Goal: Task Accomplishment & Management: Use online tool/utility

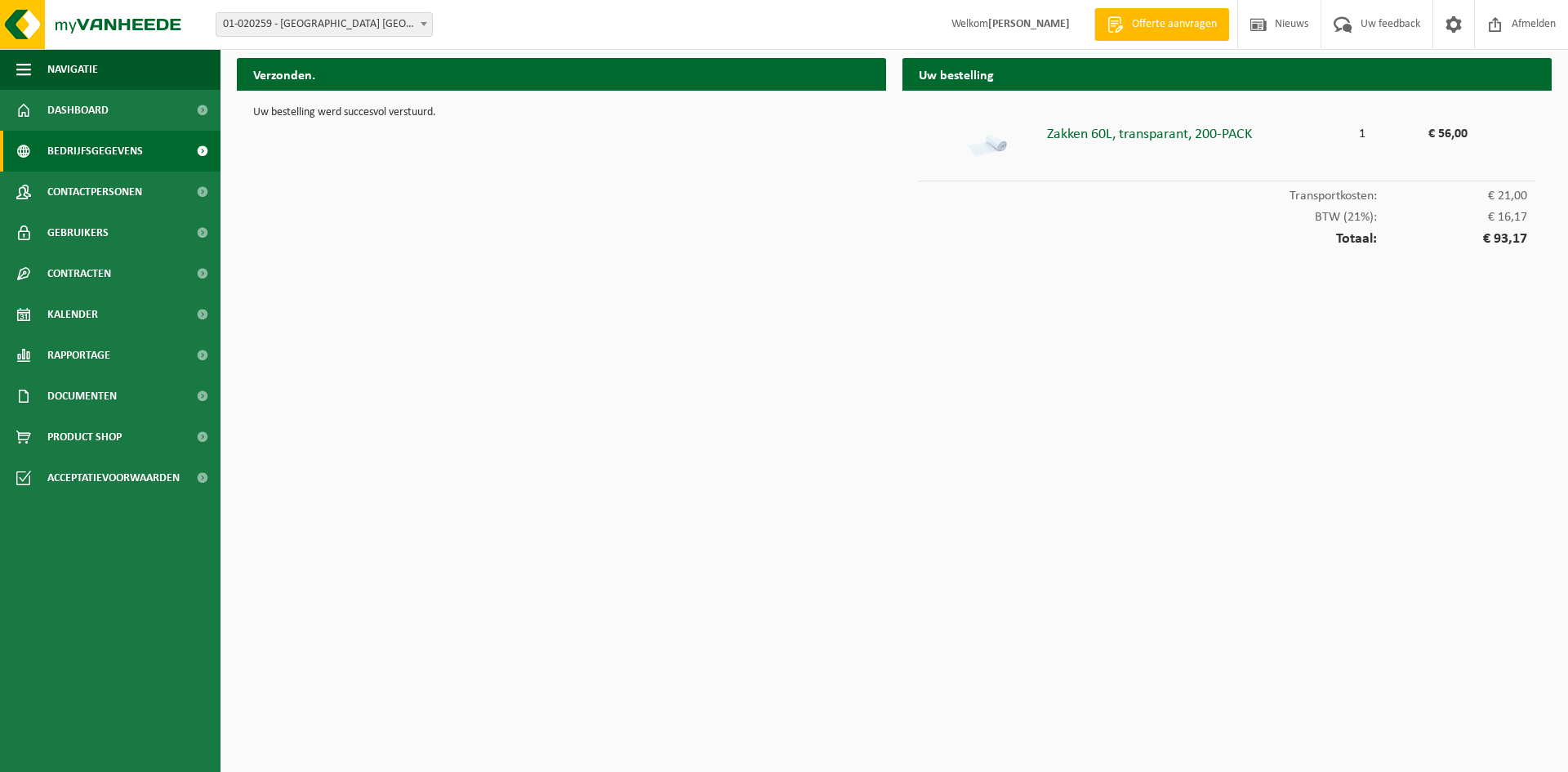
drag, startPoint x: 67, startPoint y: 115, endPoint x: 163, endPoint y: 136, distance: 98.3
click at [67, 115] on span "Dashboard" at bounding box center [78, 110] width 62 height 40
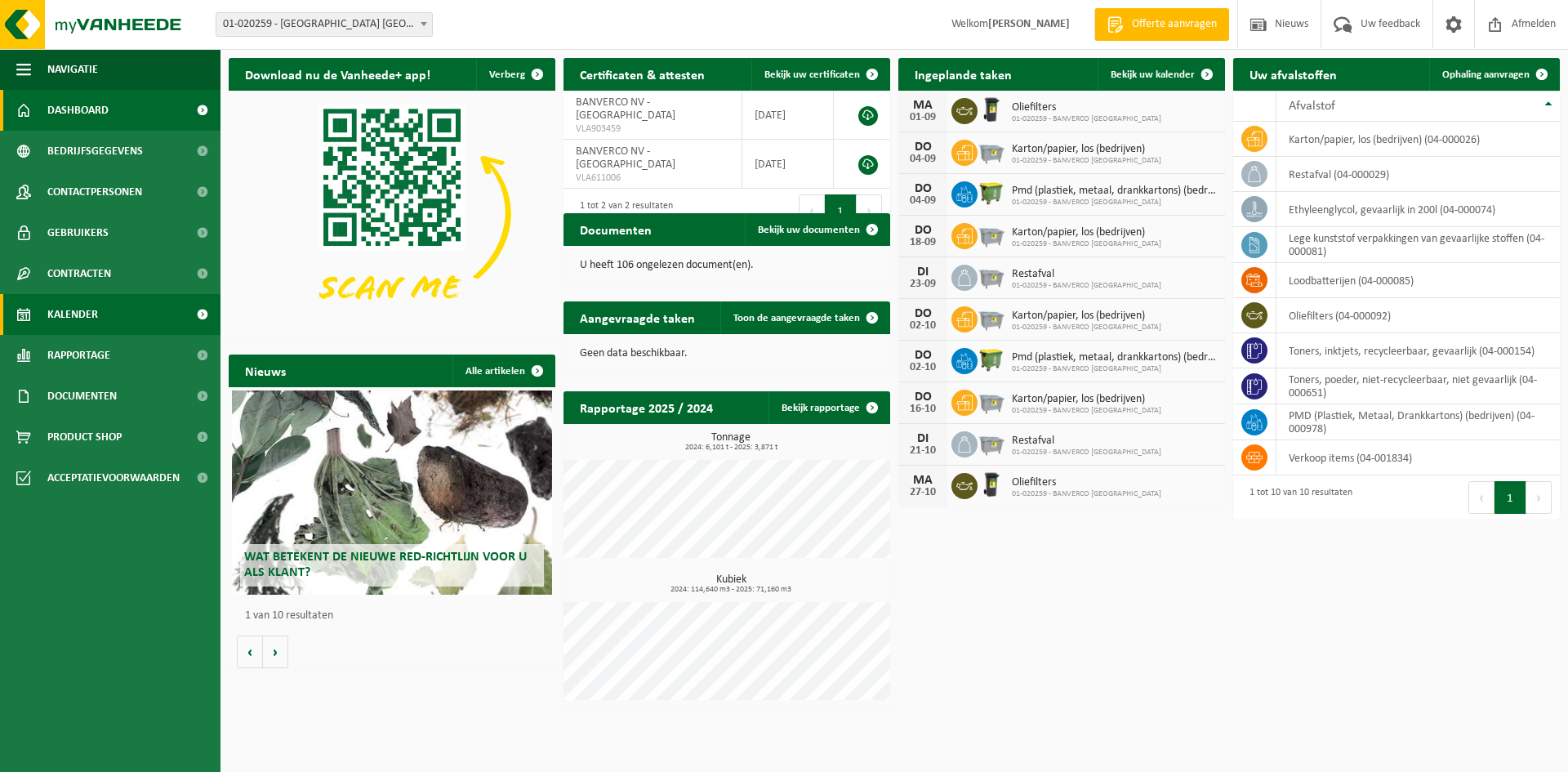
click at [81, 311] on span "Kalender" at bounding box center [72, 315] width 51 height 40
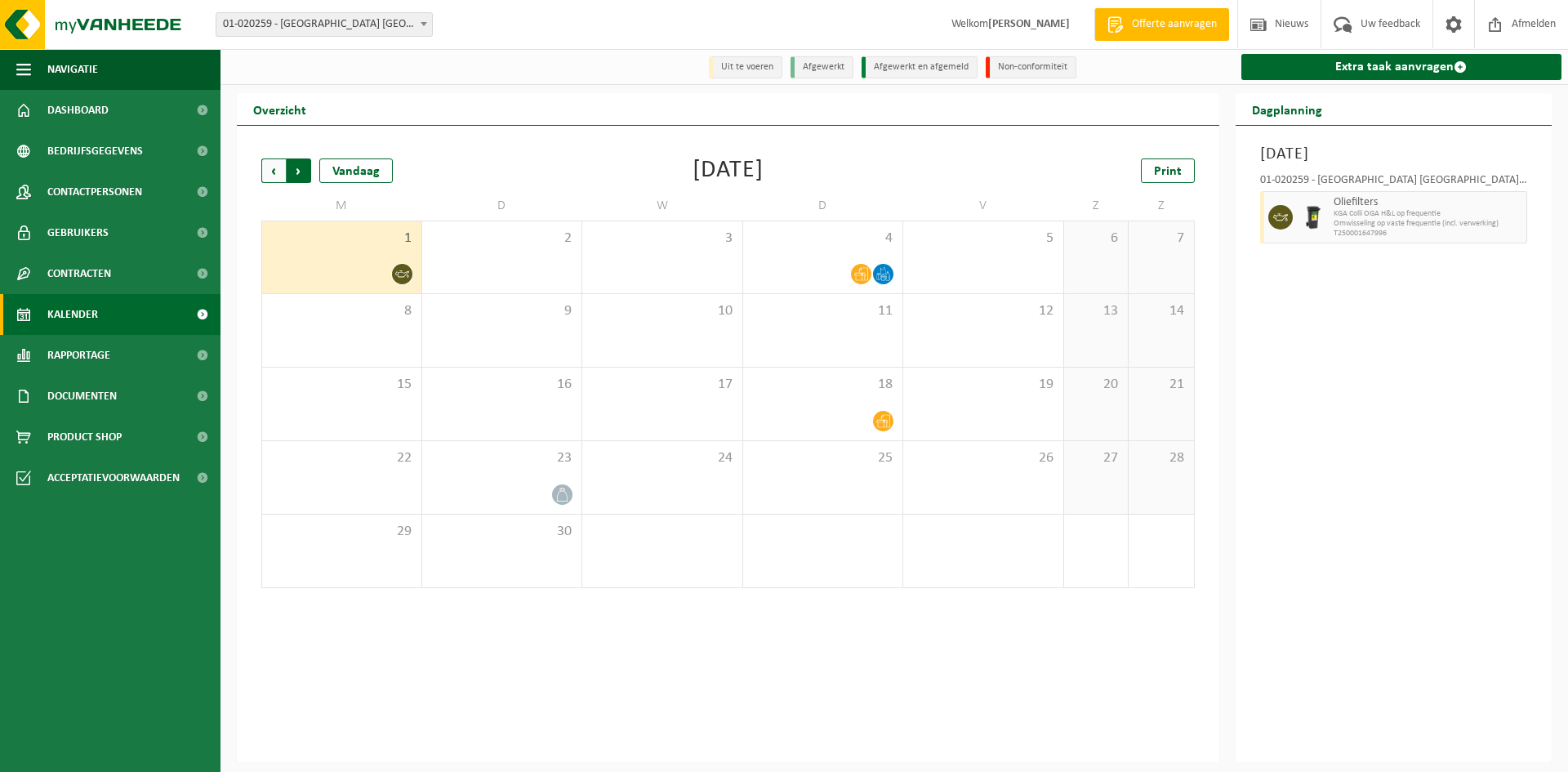
click at [273, 168] on span "Vorige" at bounding box center [273, 170] width 24 height 24
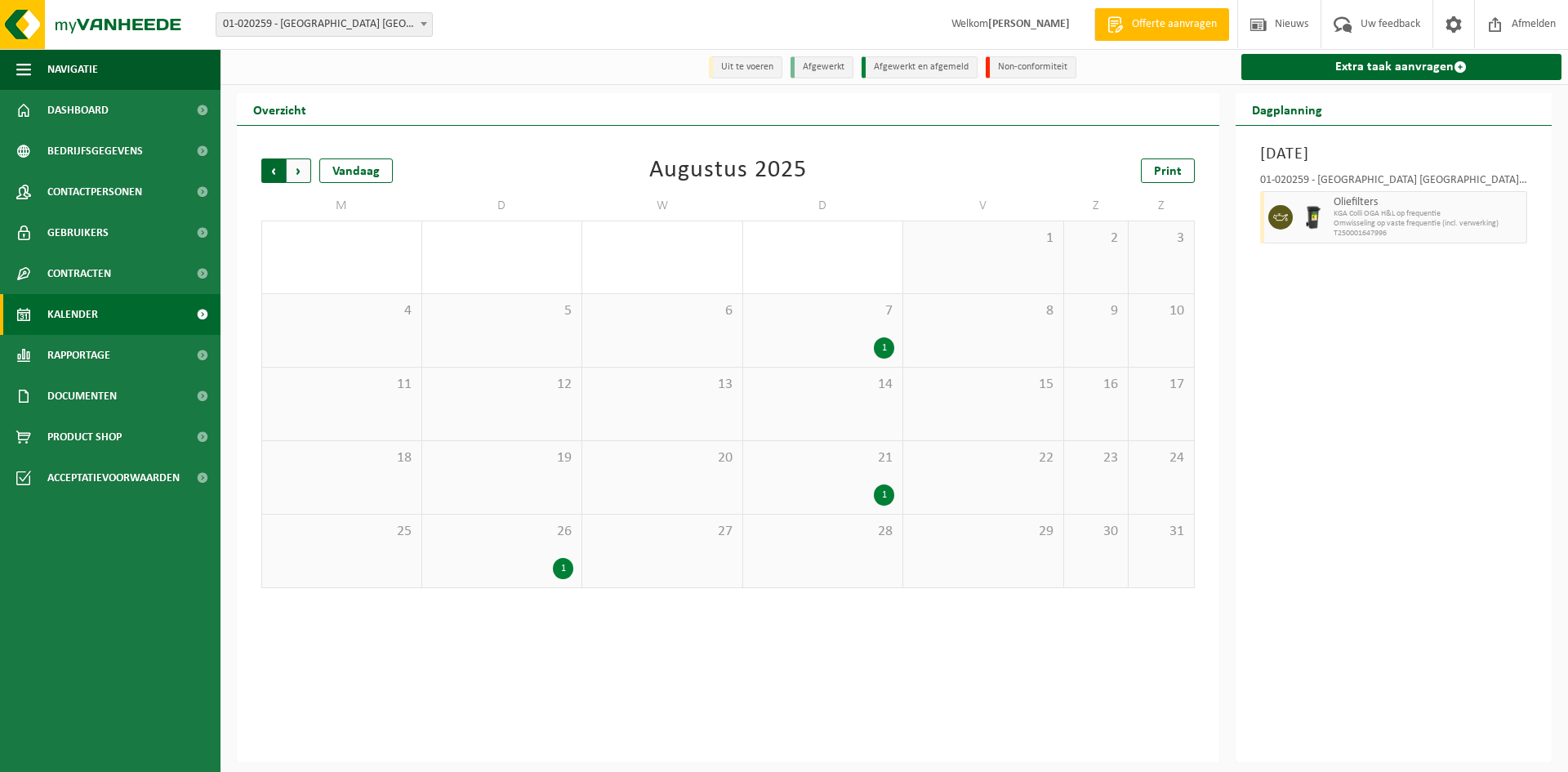
click at [300, 173] on span "Volgende" at bounding box center [298, 170] width 24 height 24
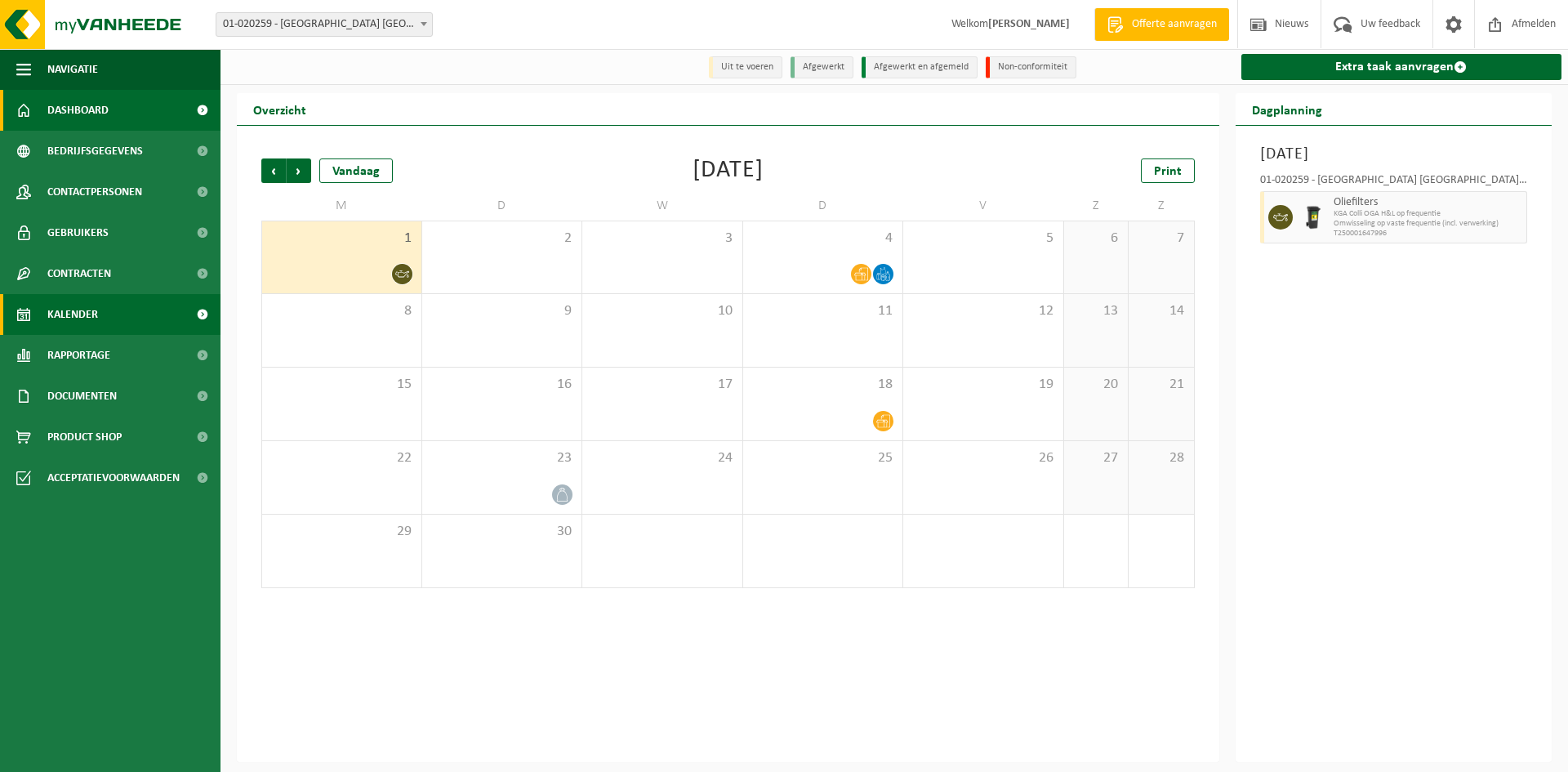
click at [81, 112] on span "Dashboard" at bounding box center [78, 110] width 62 height 40
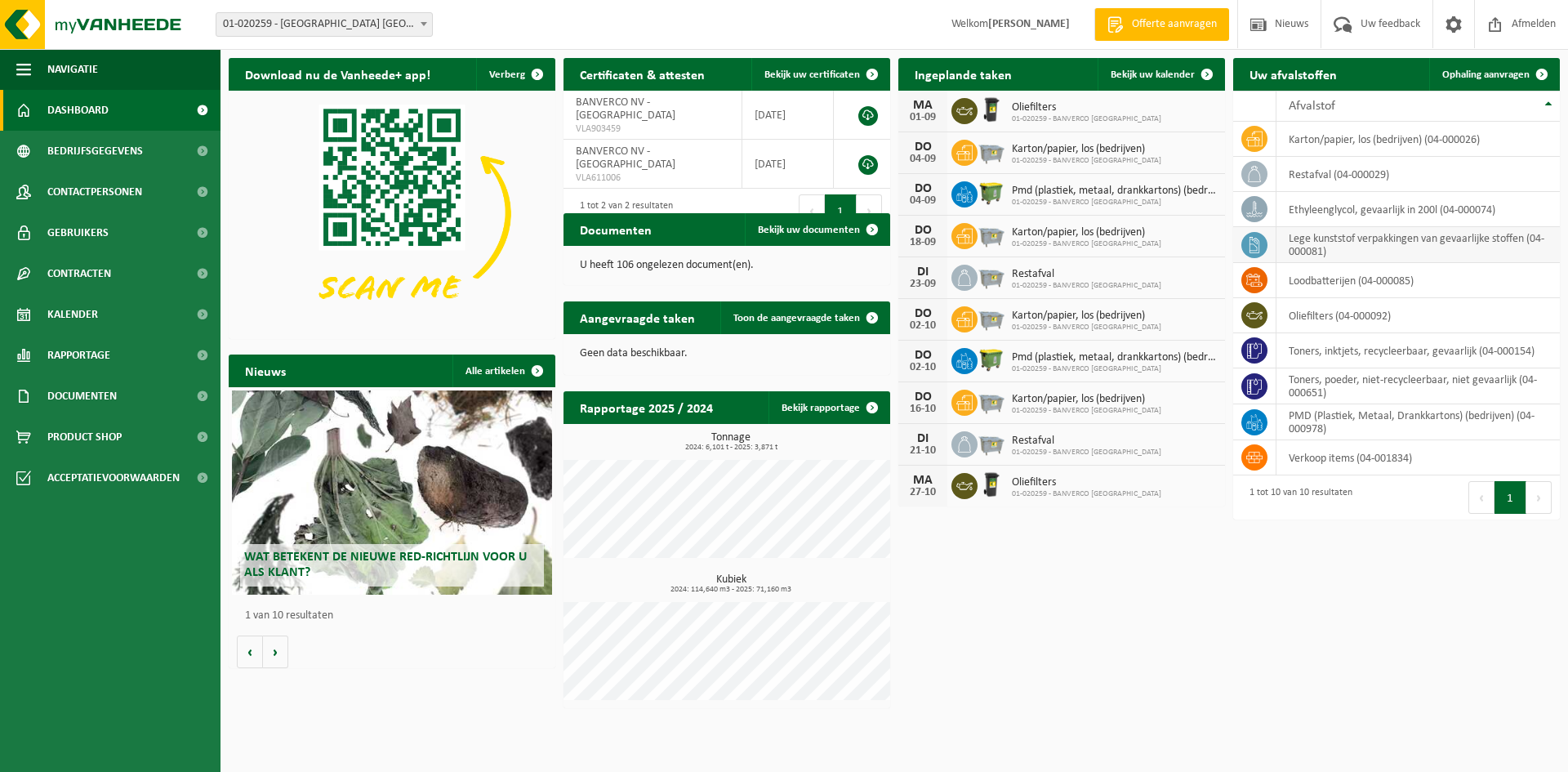
click at [1331, 242] on td "lege kunststof verpakkingen van gevaarlijke stoffen (04-000081)" at bounding box center [1419, 244] width 283 height 36
click at [1329, 244] on td "lege kunststof verpakkingen van gevaarlijke stoffen (04-000081)" at bounding box center [1419, 244] width 283 height 36
click at [1535, 71] on span at bounding box center [1542, 74] width 33 height 33
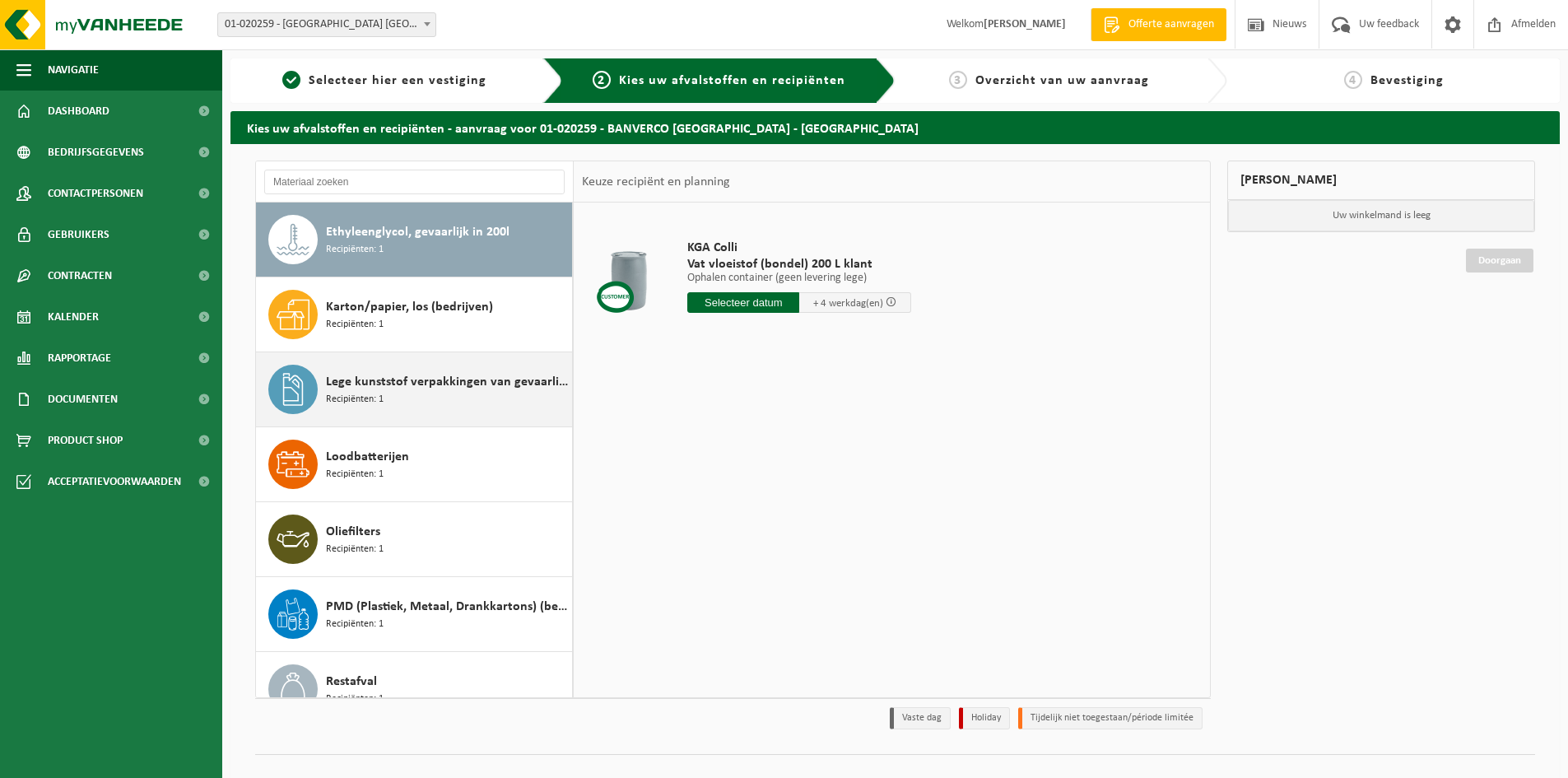
click at [376, 390] on span "Lege kunststof verpakkingen van gevaarlijke stoffen" at bounding box center [447, 382] width 242 height 19
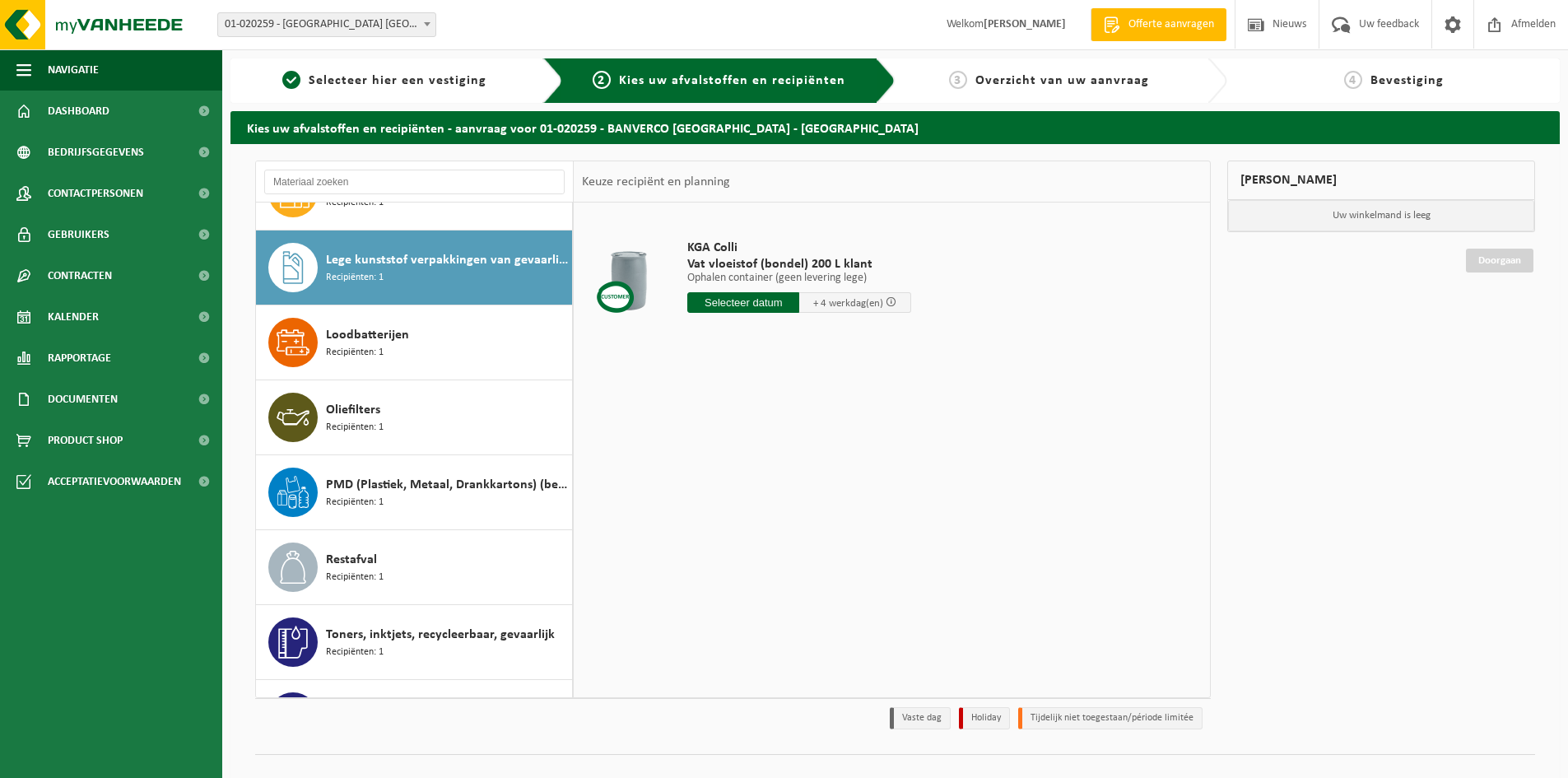
scroll to position [149, 0]
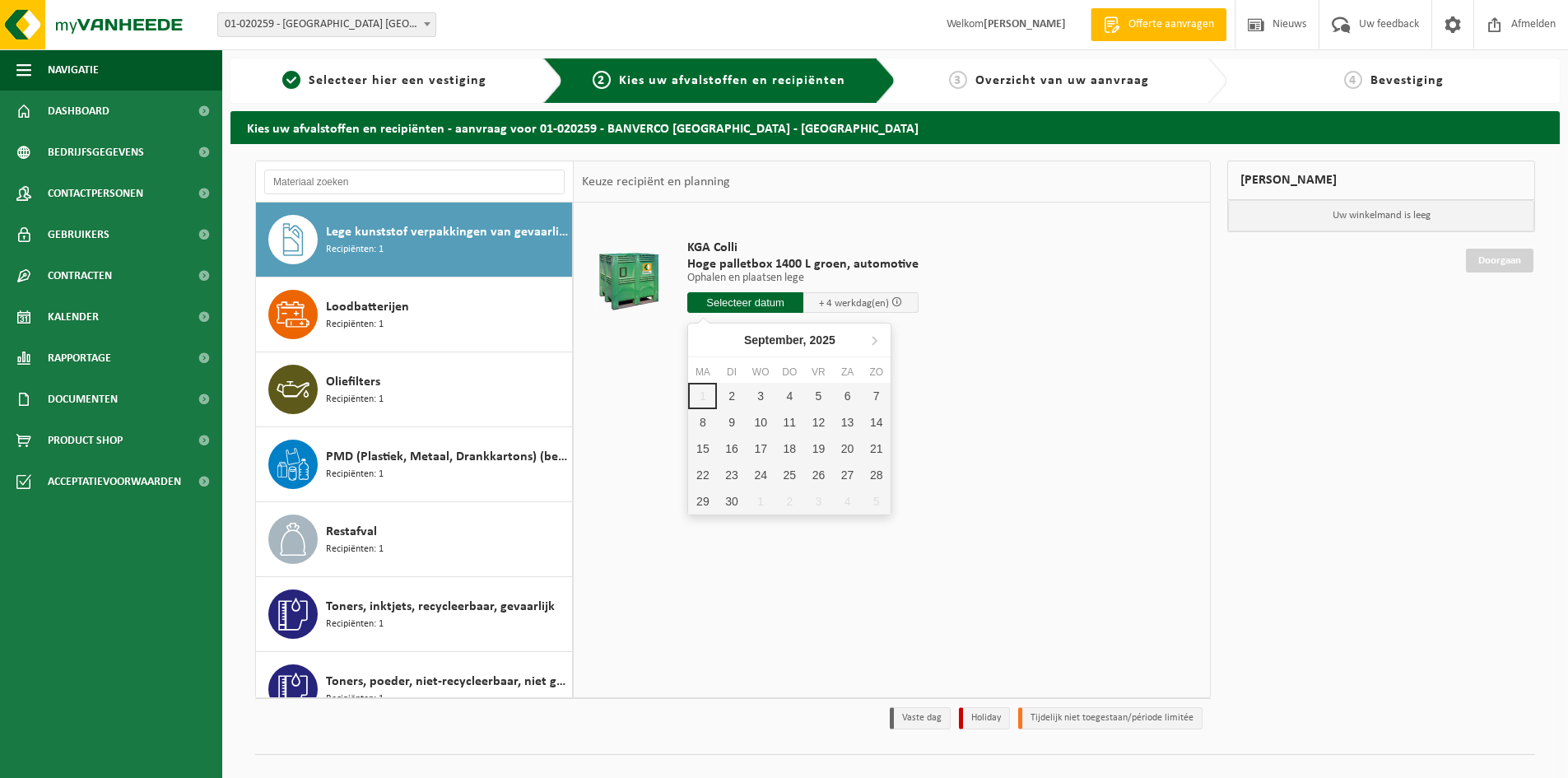
click at [761, 301] on input "text" at bounding box center [746, 302] width 116 height 20
click at [728, 400] on div "2" at bounding box center [731, 396] width 29 height 26
type input "Van 2025-09-02"
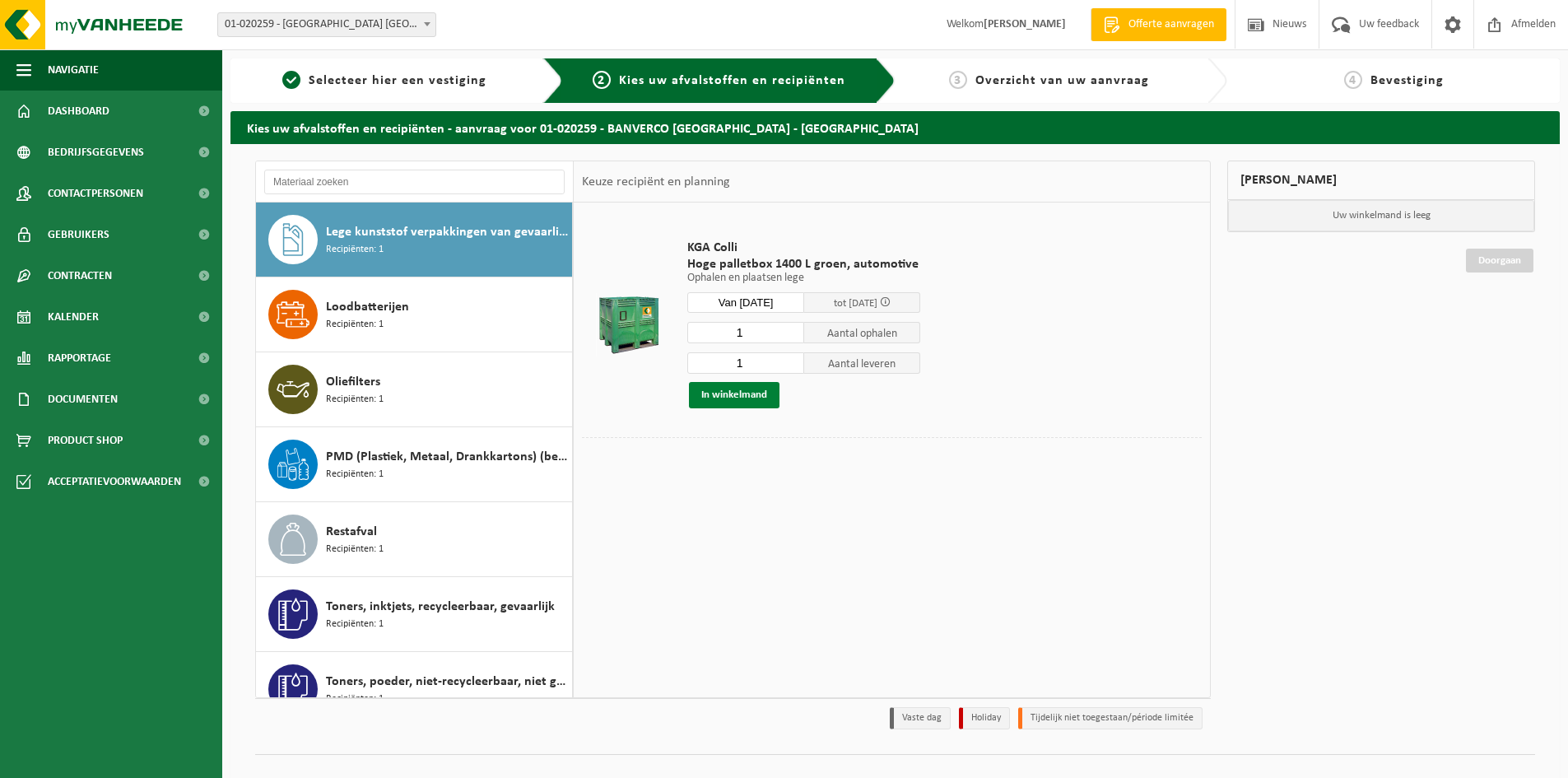
click at [743, 395] on button "In winkelmand" at bounding box center [733, 395] width 90 height 26
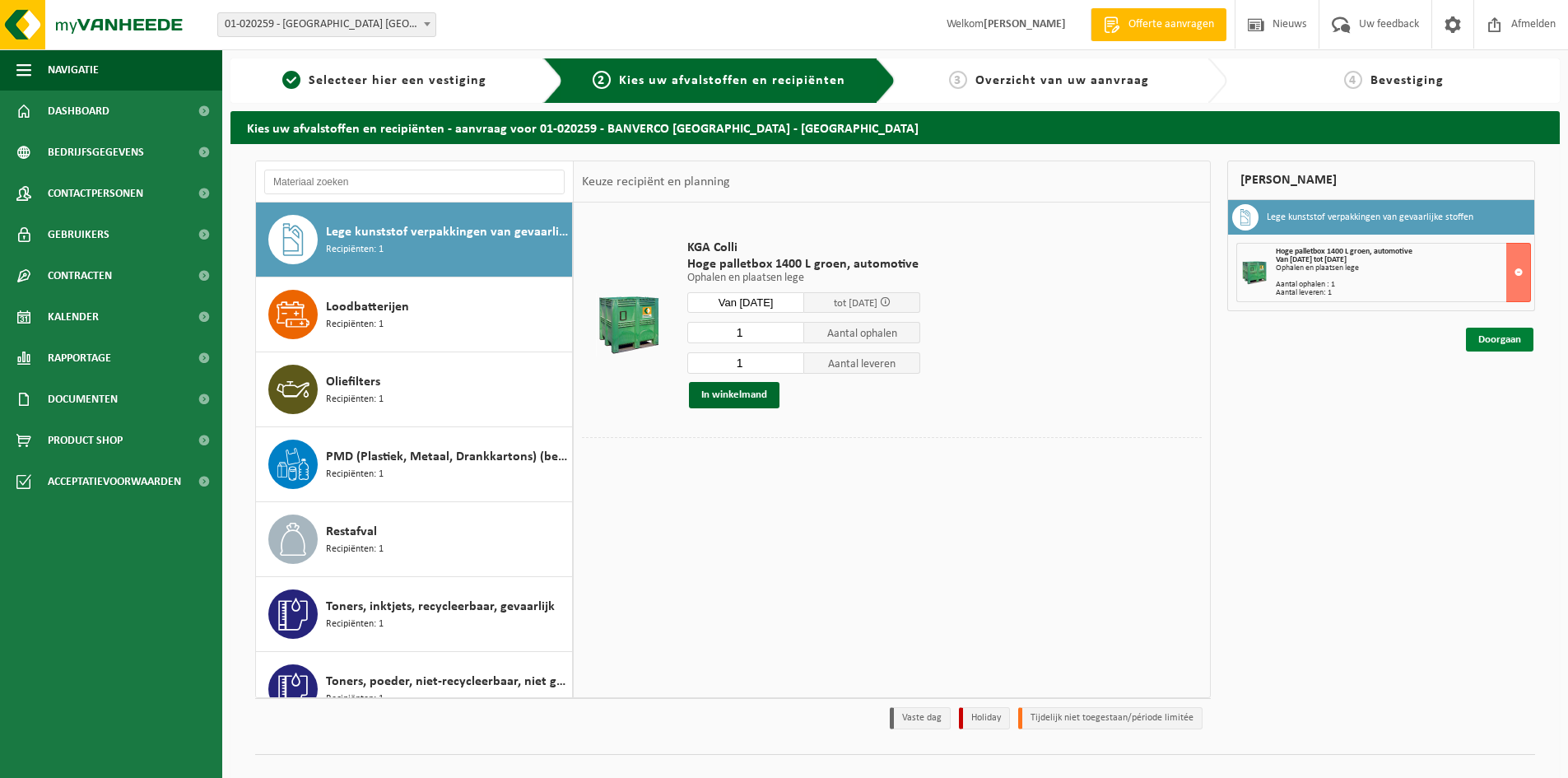
click at [1482, 339] on link "Doorgaan" at bounding box center [1500, 340] width 68 height 24
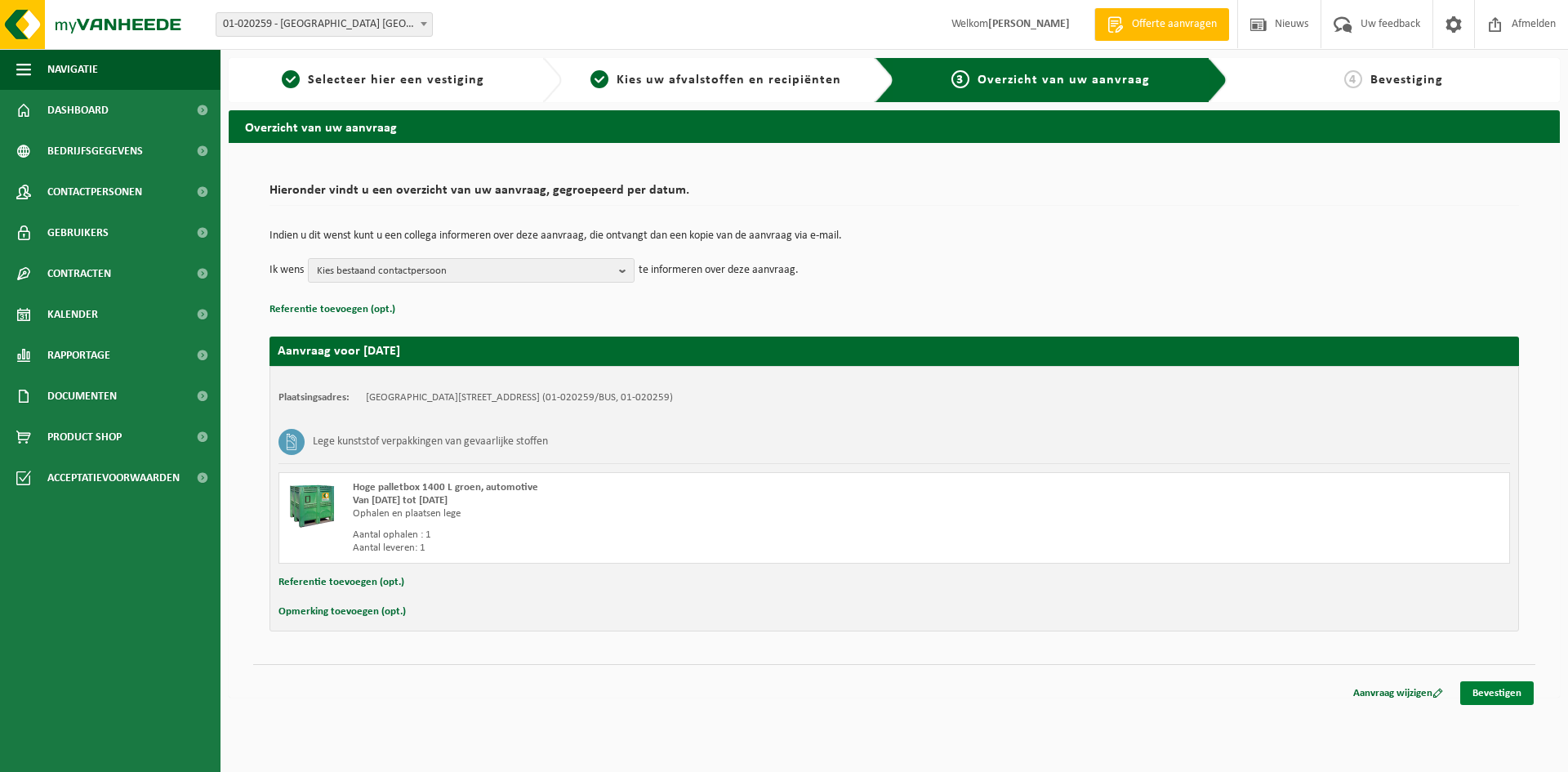
click at [1480, 694] on link "Bevestigen" at bounding box center [1497, 693] width 73 height 24
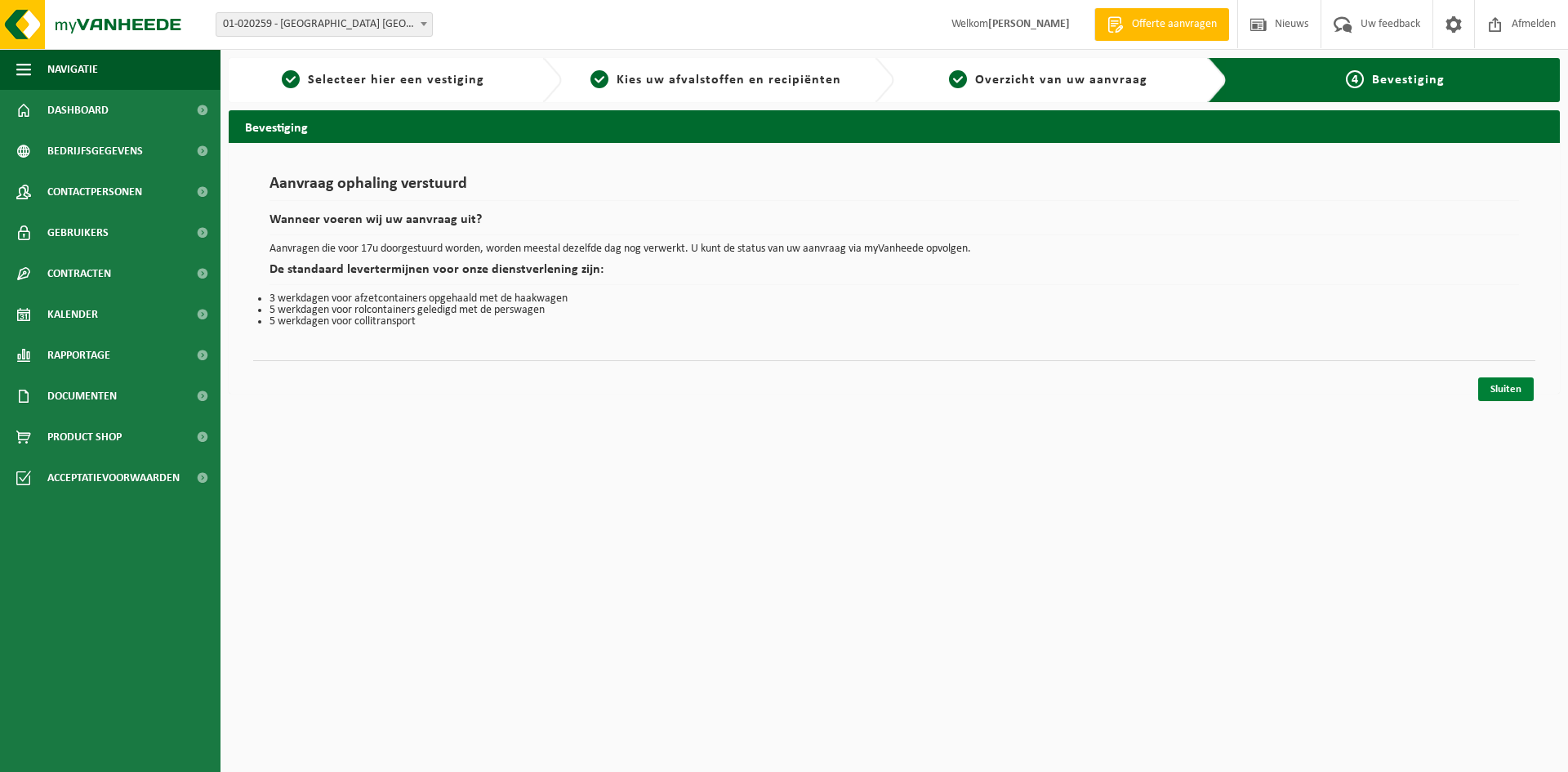
click at [1500, 384] on link "Sluiten" at bounding box center [1506, 389] width 56 height 24
